Goal: Find specific page/section: Find specific page/section

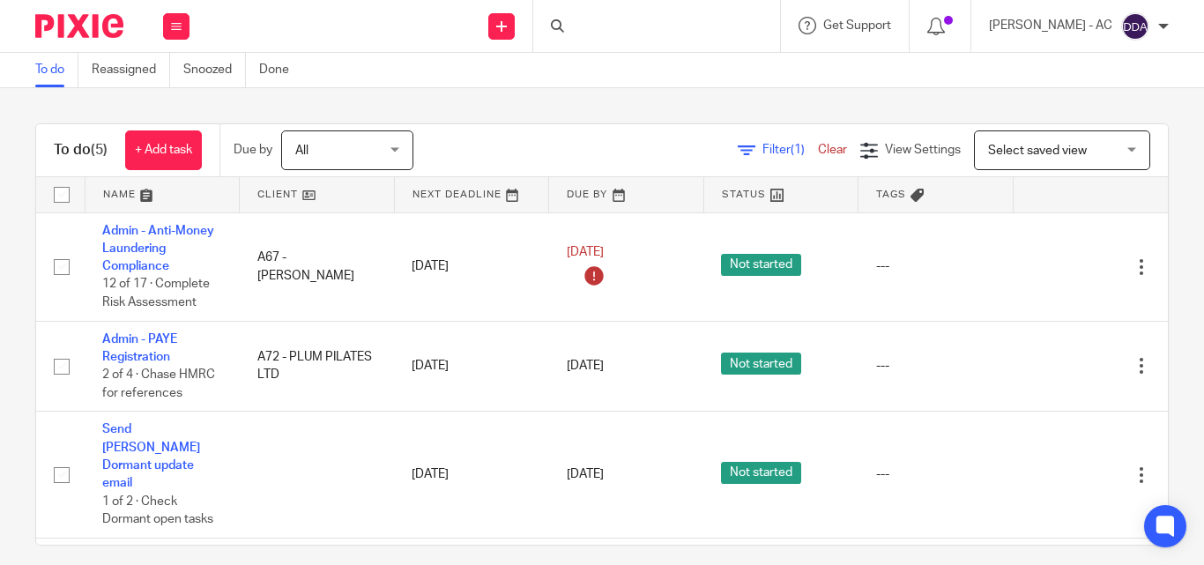
click at [654, 85] on div "To do Reassigned Snoozed Done" at bounding box center [602, 70] width 1204 height 35
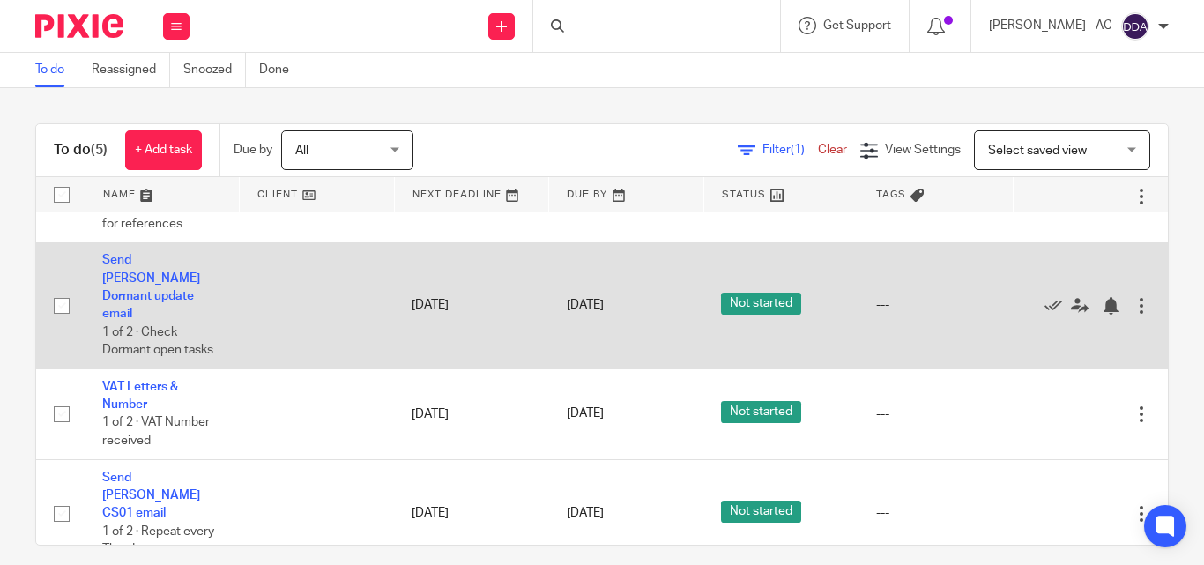
scroll to position [16, 0]
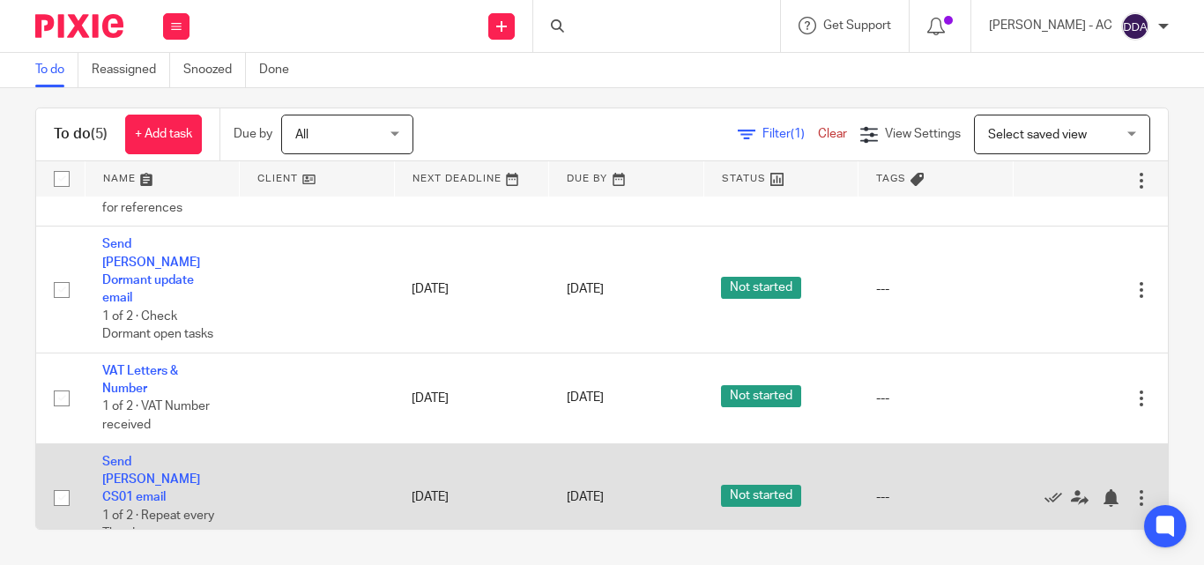
click at [201, 443] on td "Send Billings CS01 email 1 of 2 · Repeat every Thurday" at bounding box center [162, 497] width 155 height 108
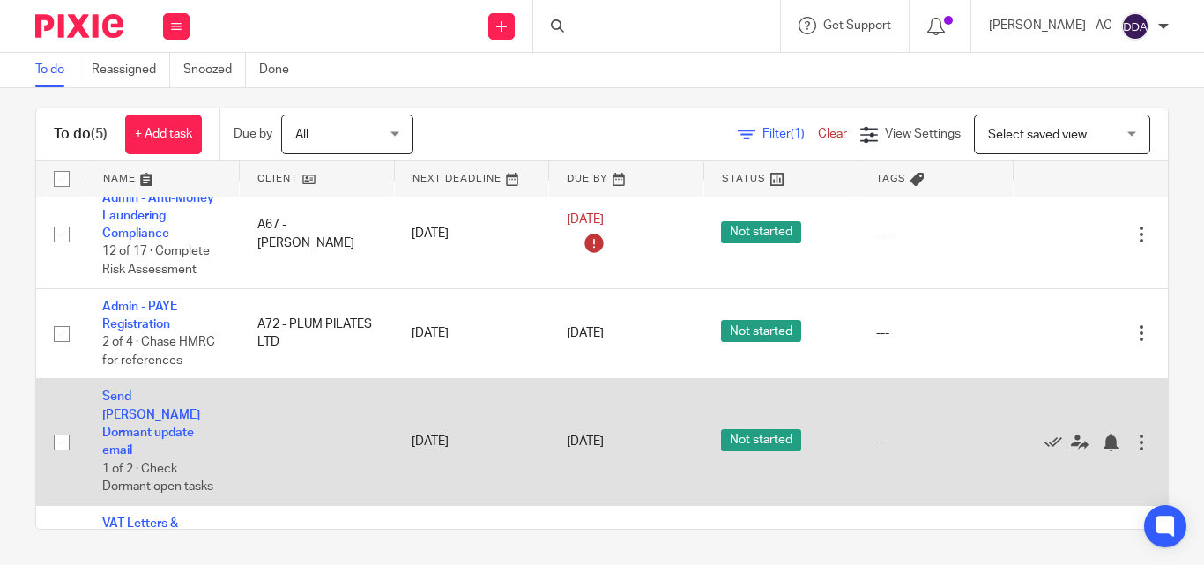
scroll to position [0, 0]
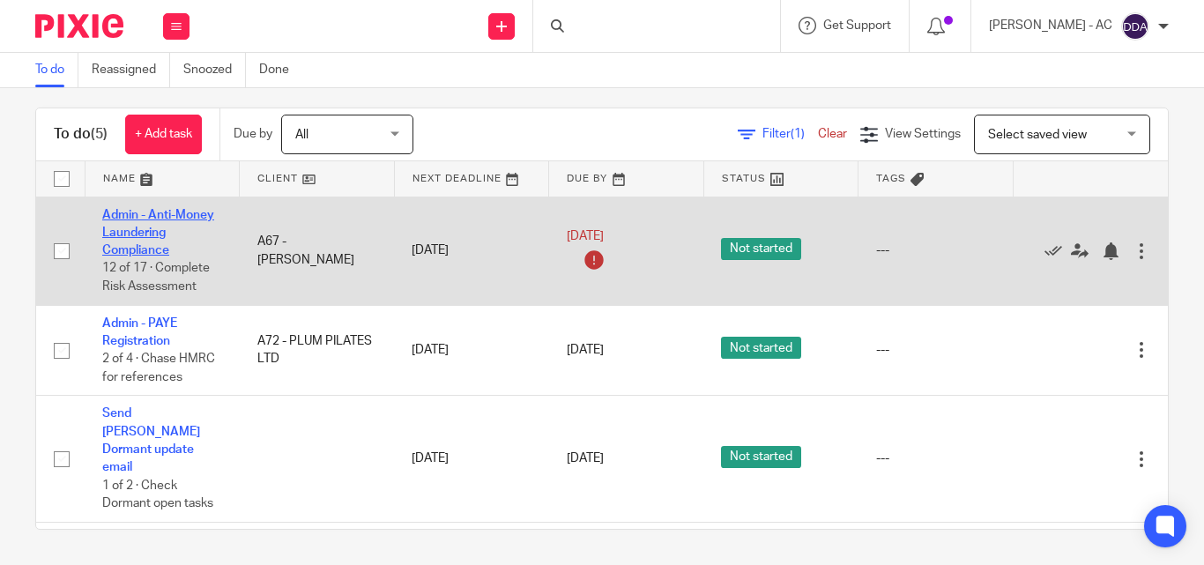
click at [133, 216] on link "Admin - Anti-Money Laundering Compliance" at bounding box center [158, 233] width 112 height 48
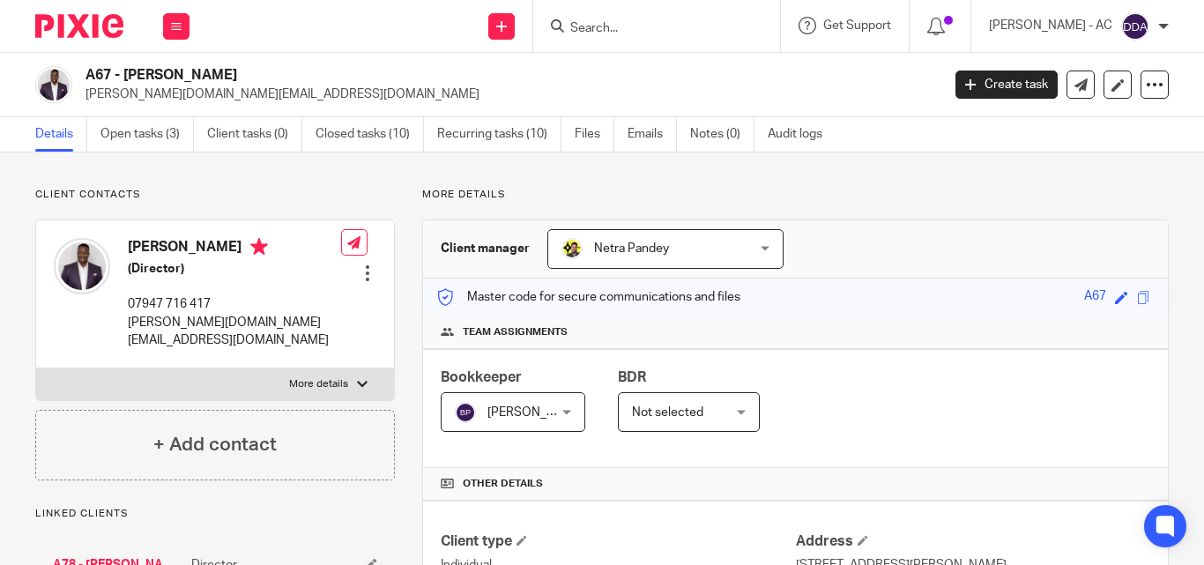
click at [42, 87] on img at bounding box center [53, 84] width 37 height 37
click at [86, 269] on img at bounding box center [82, 266] width 56 height 56
click at [141, 246] on h4 "Benjamin Ajala" at bounding box center [234, 249] width 213 height 22
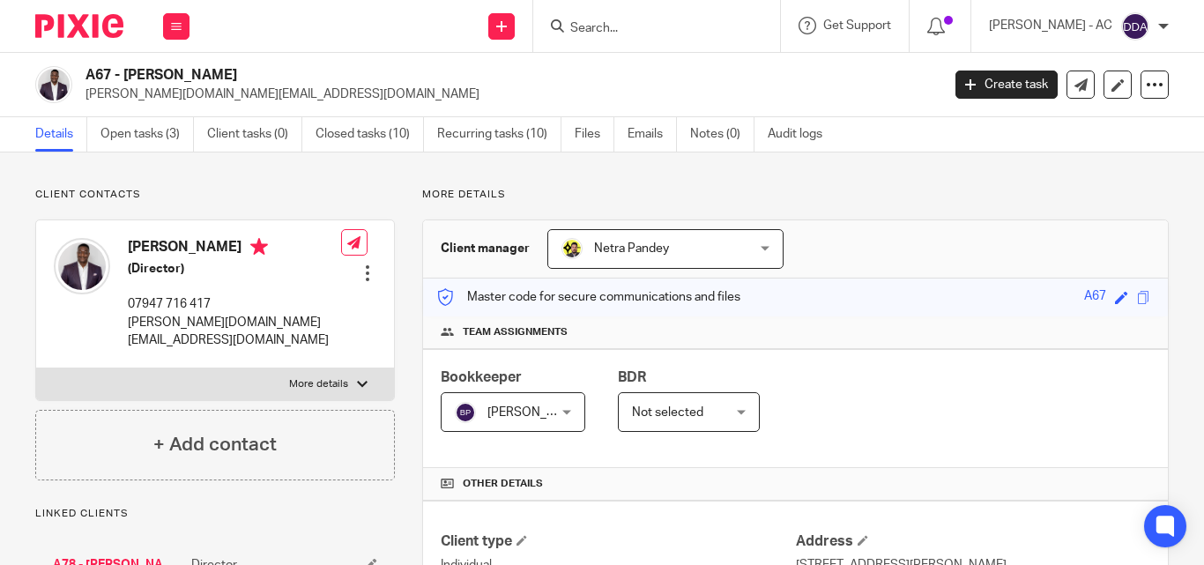
drag, startPoint x: 208, startPoint y: 560, endPoint x: 545, endPoint y: 232, distance: 471.1
